Goal: Task Accomplishment & Management: Use online tool/utility

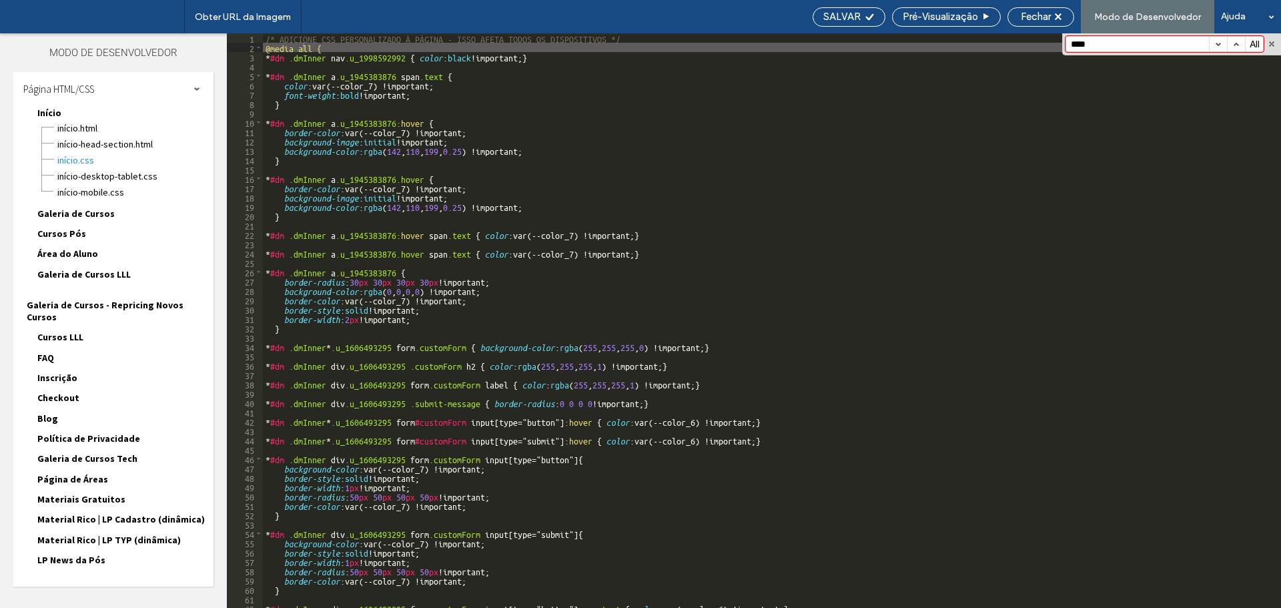
type input "****"
click at [113, 77] on div "Página HTML/CSS" at bounding box center [113, 88] width 200 height 33
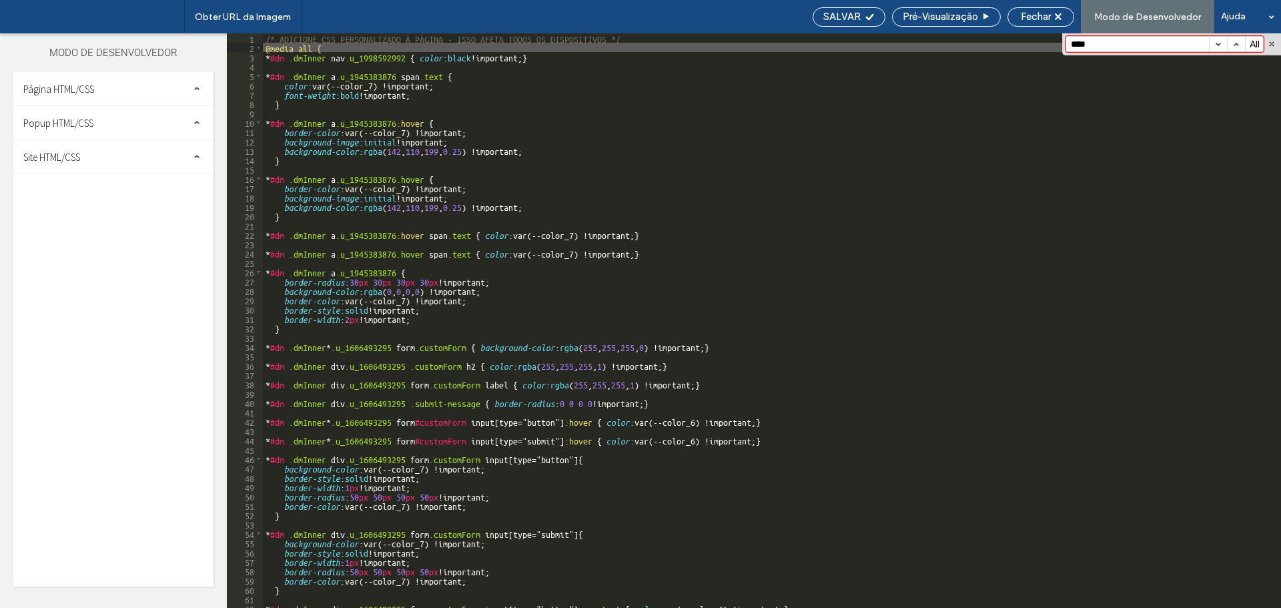
click at [92, 161] on div "Site HTML/CSS" at bounding box center [113, 156] width 200 height 33
click at [93, 154] on div "Site HTML/CSS" at bounding box center [113, 156] width 200 height 33
click at [92, 120] on span "Popup HTML/CSS" at bounding box center [58, 123] width 70 height 13
click at [95, 122] on div "Popup HTML/CSS" at bounding box center [113, 122] width 200 height 33
click at [103, 85] on div "Página HTML/CSS" at bounding box center [113, 88] width 200 height 33
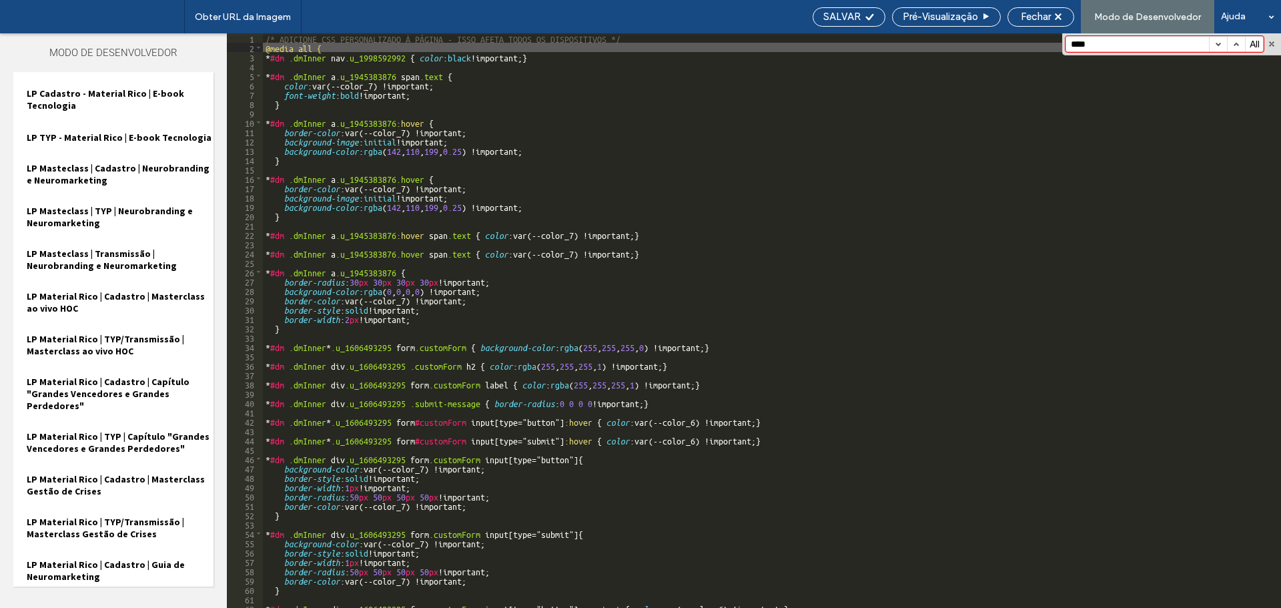
scroll to position [1268, 0]
